Goal: Check status: Check status

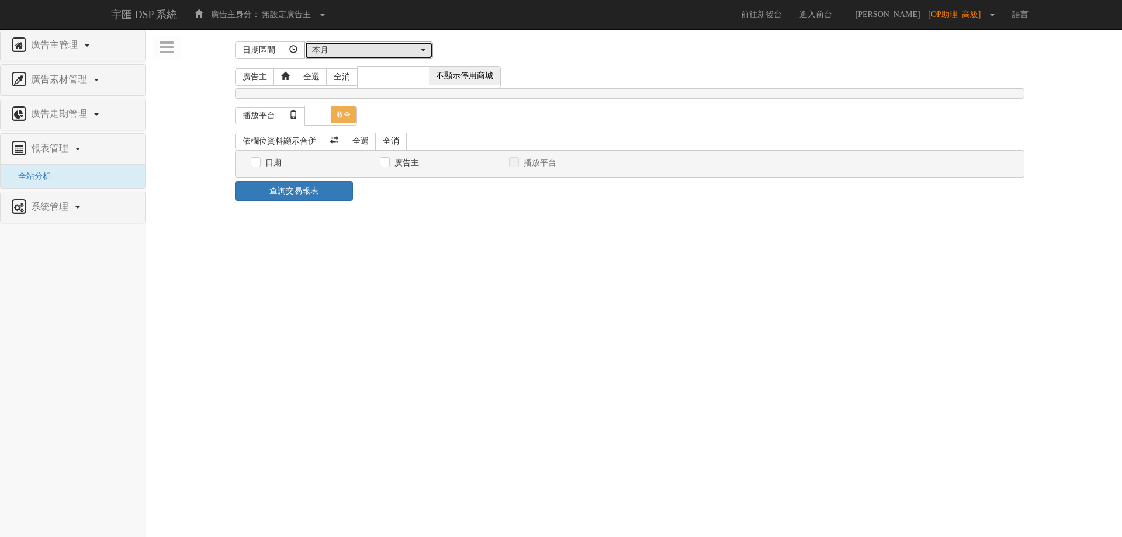
click at [367, 48] on div "本月" at bounding box center [365, 50] width 106 height 12
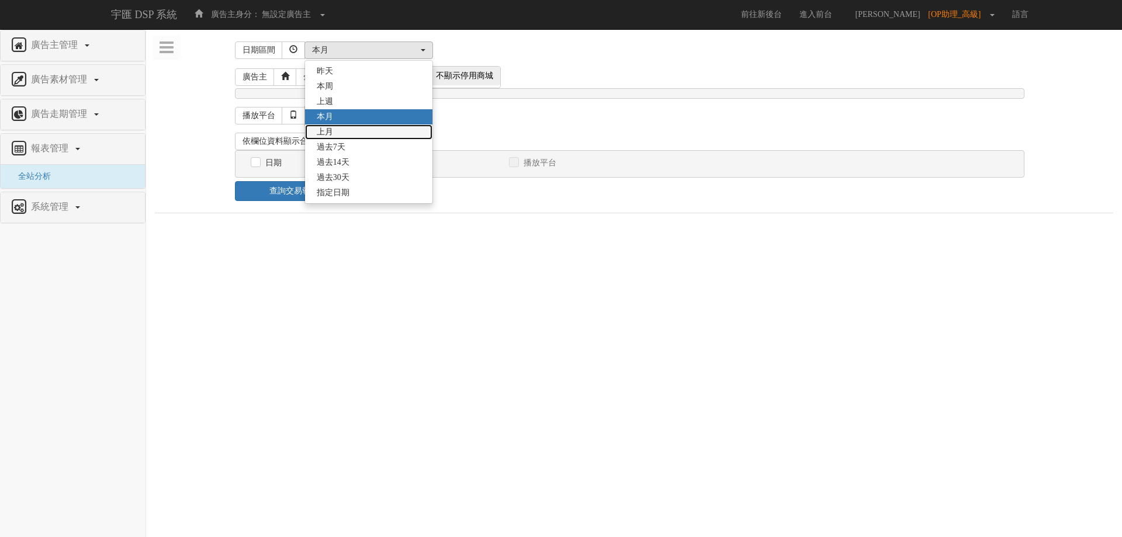
click at [377, 137] on link "上月" at bounding box center [368, 132] width 127 height 15
select select "LastMonth"
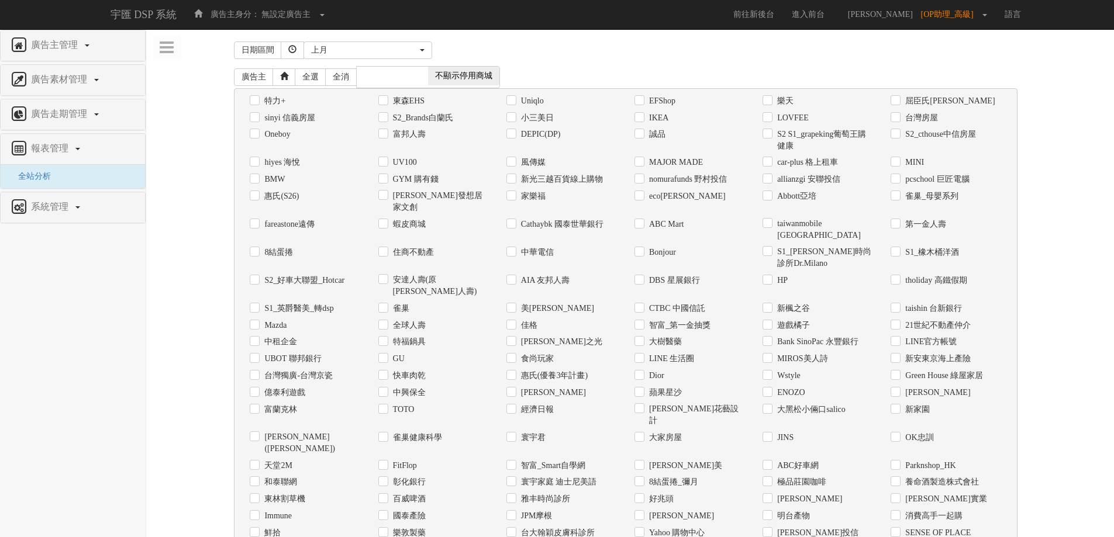
click at [544, 102] on label "Uniqlo" at bounding box center [531, 101] width 26 height 12
click at [514, 102] on input "Uniqlo" at bounding box center [510, 101] width 8 height 8
checkbox input "true"
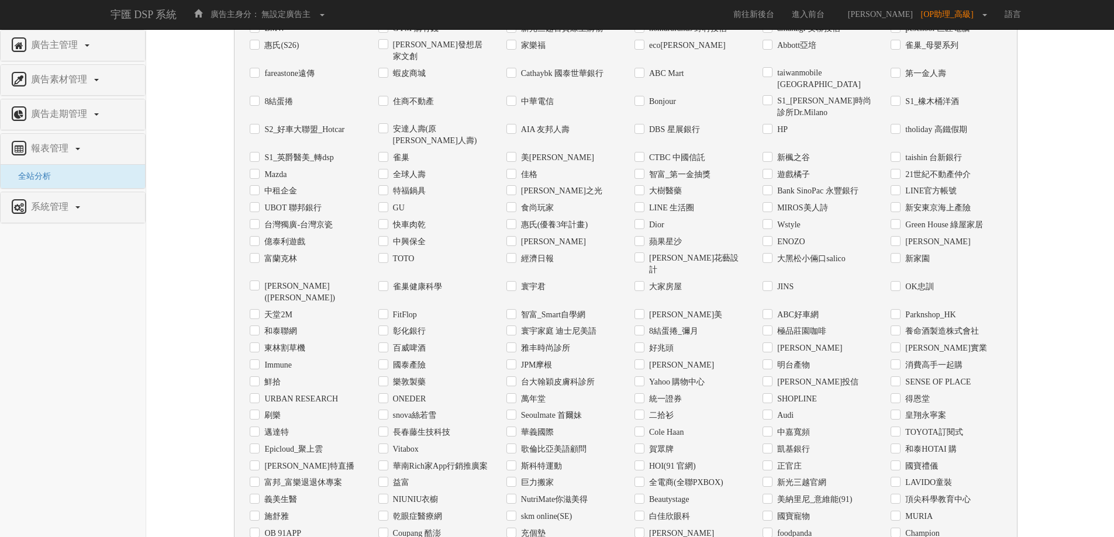
scroll to position [448, 0]
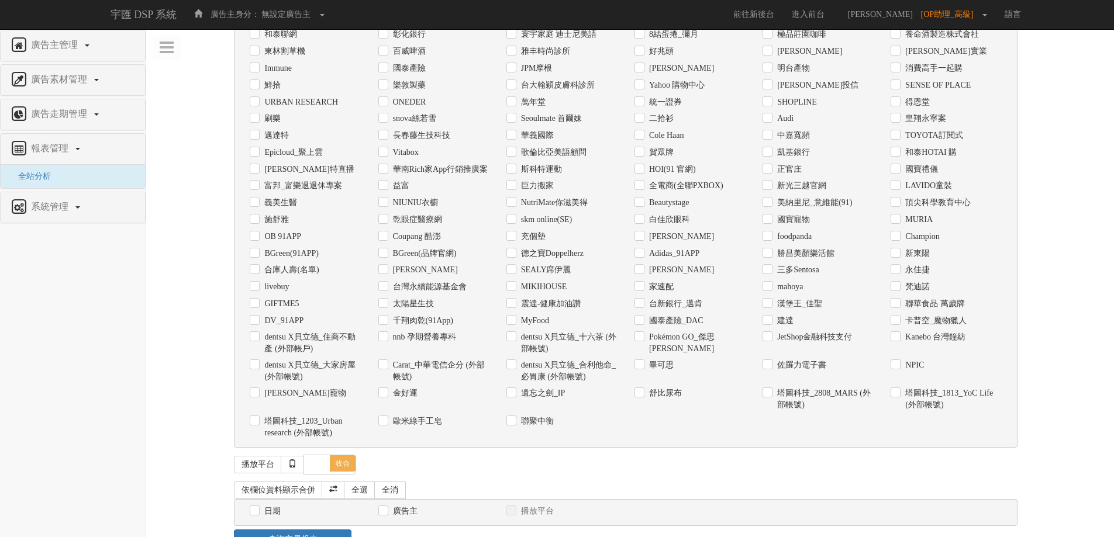
click at [264, 506] on label "日期" at bounding box center [270, 512] width 19 height 12
click at [257, 508] on input "日期" at bounding box center [254, 512] width 8 height 8
checkbox input "true"
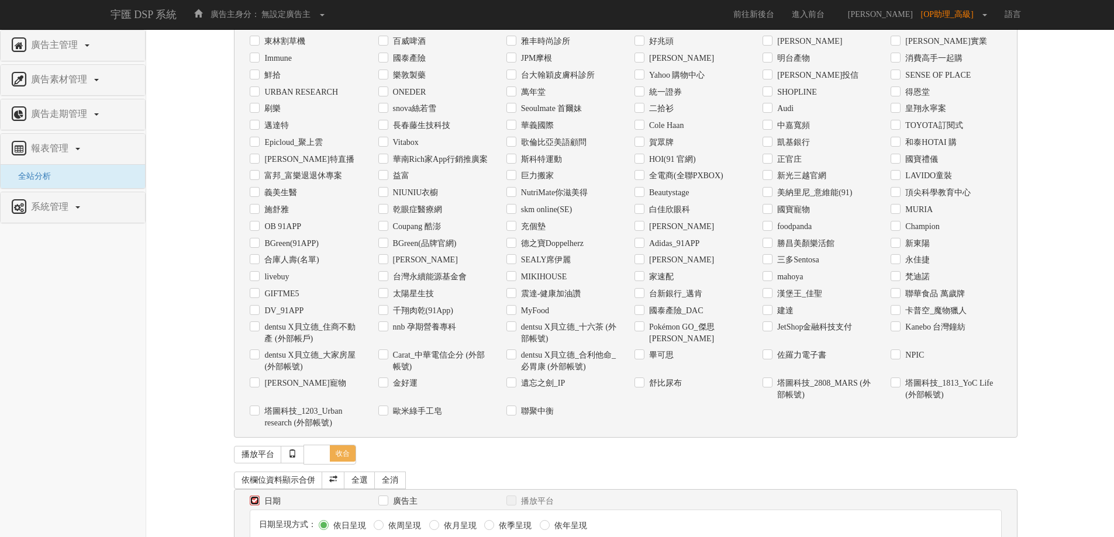
scroll to position [491, 0]
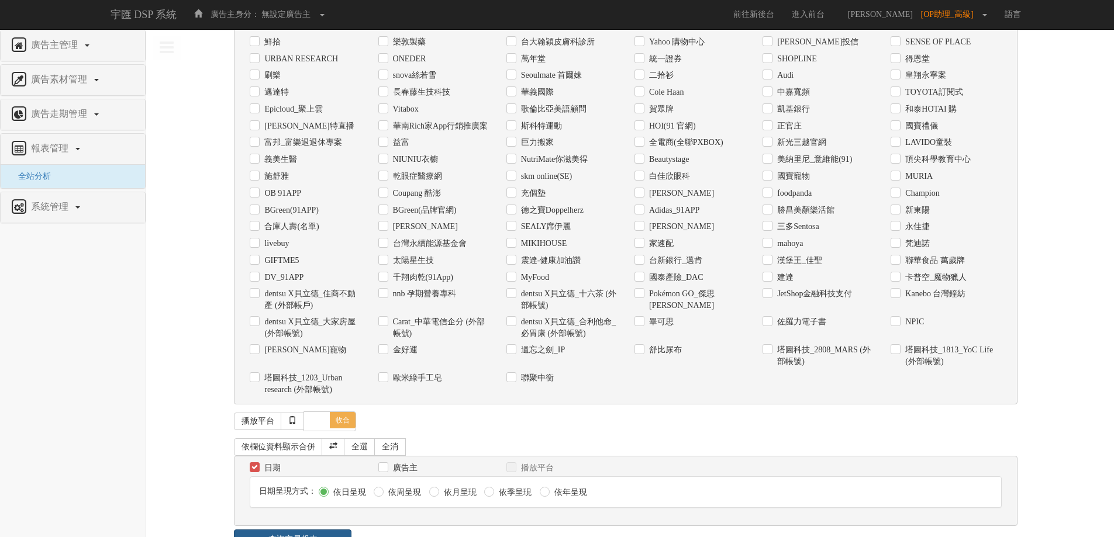
click at [307, 530] on link "查詢交易報表" at bounding box center [293, 540] width 118 height 20
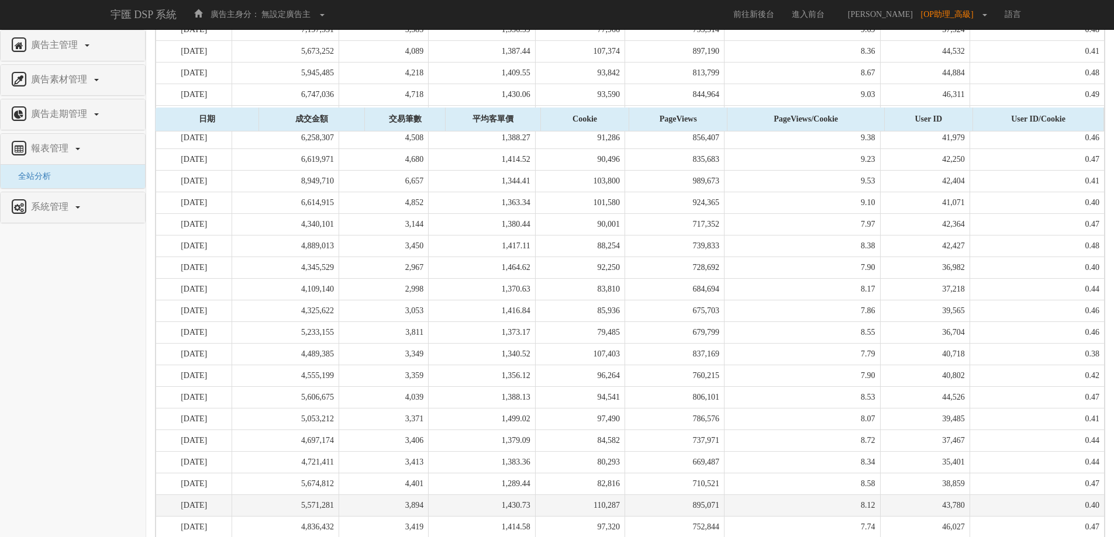
scroll to position [1287, 0]
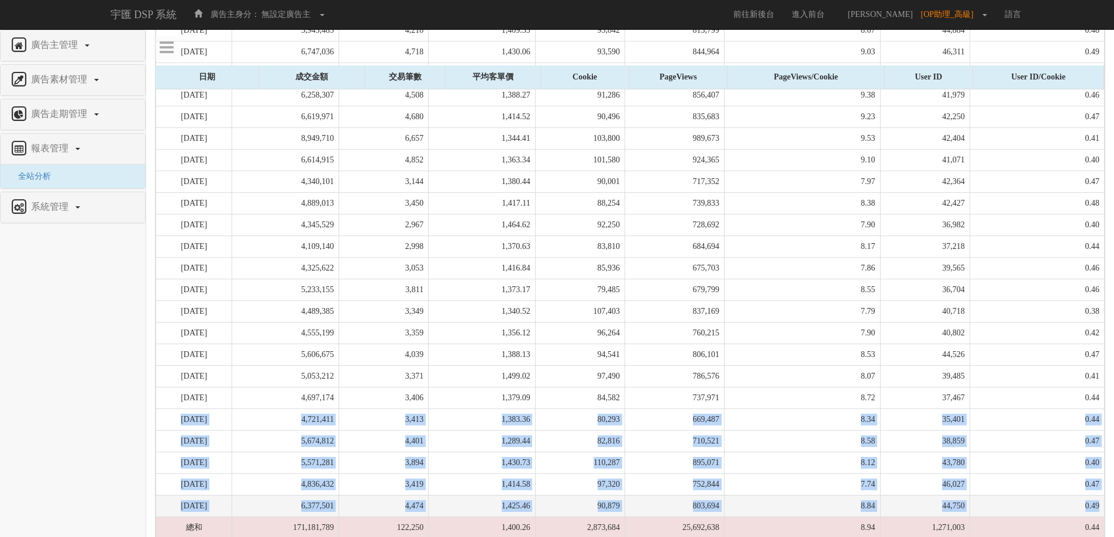
drag, startPoint x: 170, startPoint y: 376, endPoint x: 1104, endPoint y: 465, distance: 938.4
click at [1104, 465] on tbody "[DATE] 4,952,312 3,450 1,435.45 107,154 1,095,077 10.22 45,838 0.43 [DATE] 5,33…" at bounding box center [630, 204] width 948 height 714
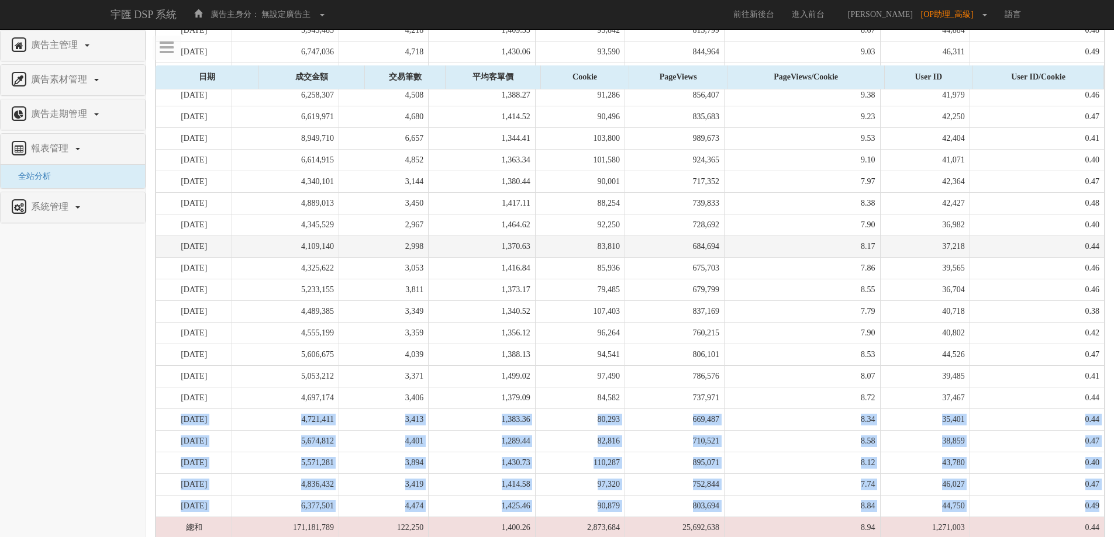
copy tbody "[DATE] 4,721,411 3,413 1,383.36 80,293 669,487 8.34 35,401 0.44 [DATE] 5,674,81…"
